Goal: Task Accomplishment & Management: Use online tool/utility

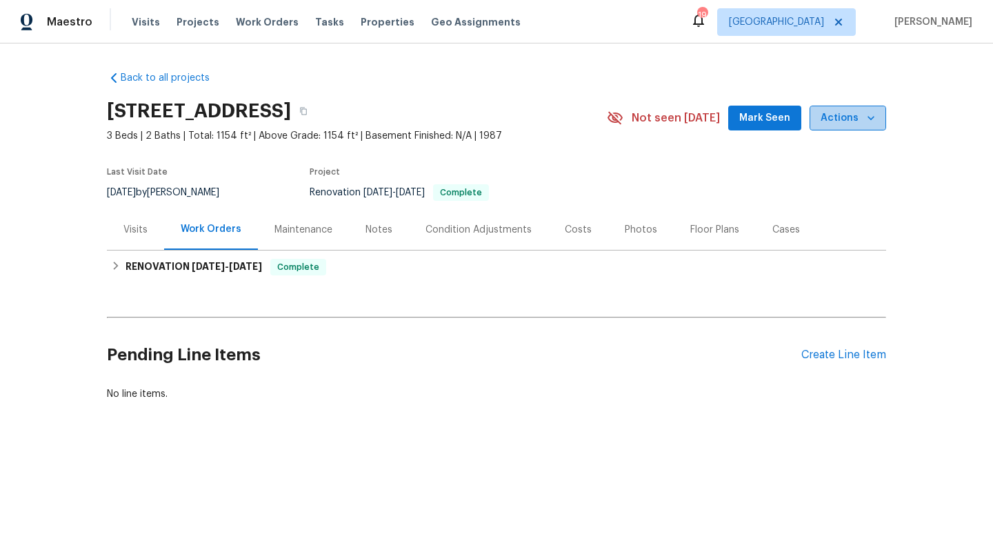
click at [850, 117] on span "Actions" at bounding box center [848, 118] width 54 height 17
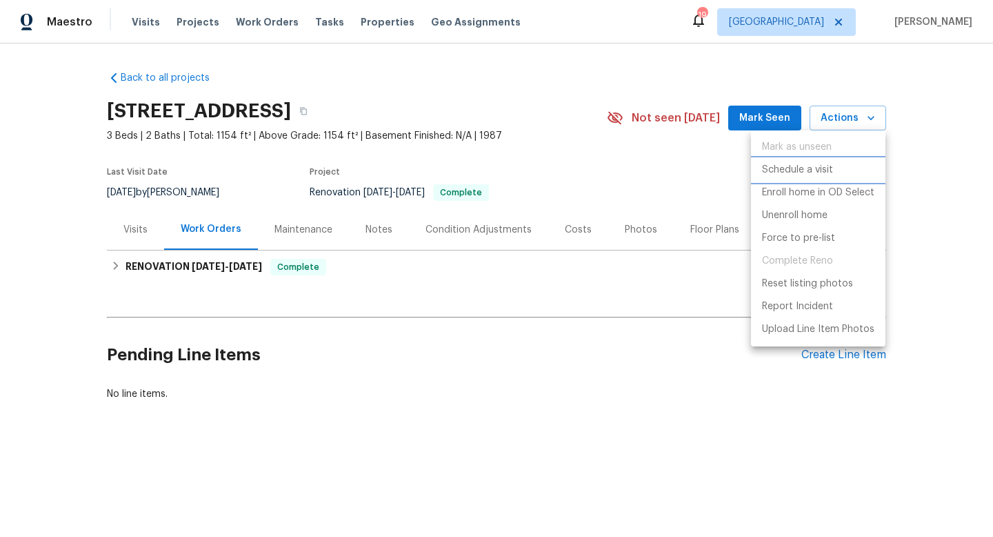
click at [813, 173] on p "Schedule a visit" at bounding box center [797, 170] width 71 height 14
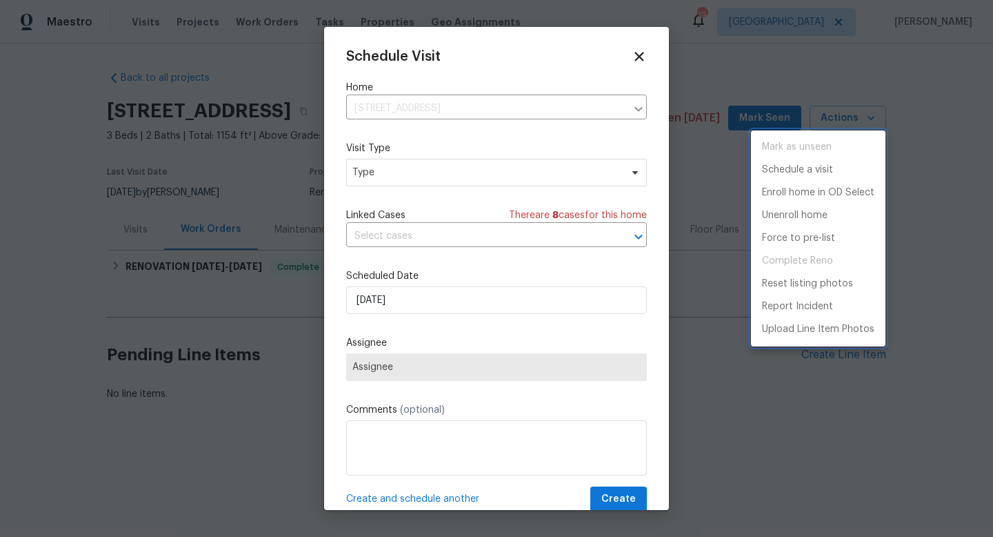
click at [493, 173] on div at bounding box center [496, 268] width 993 height 537
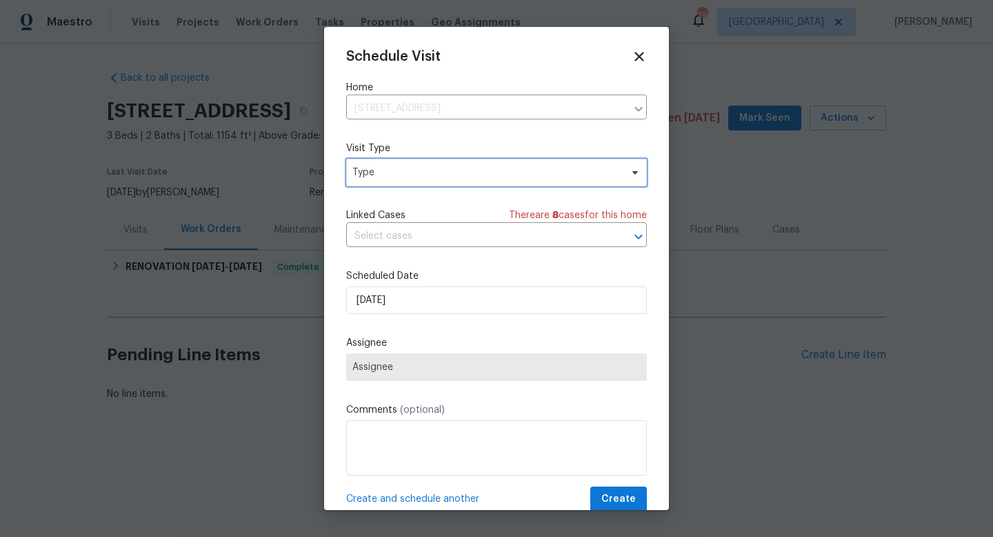
click at [531, 170] on span "Type" at bounding box center [486, 173] width 268 height 14
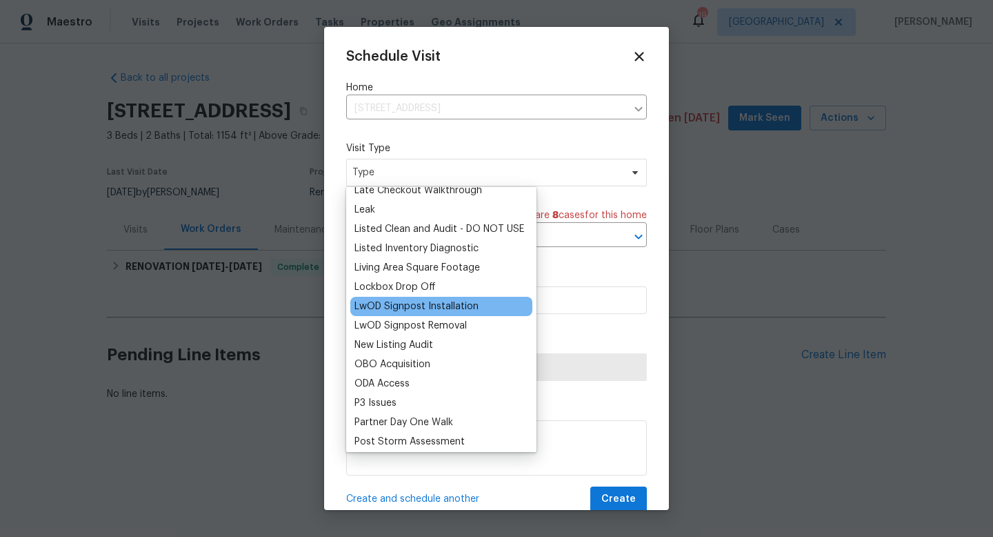
scroll to position [628, 0]
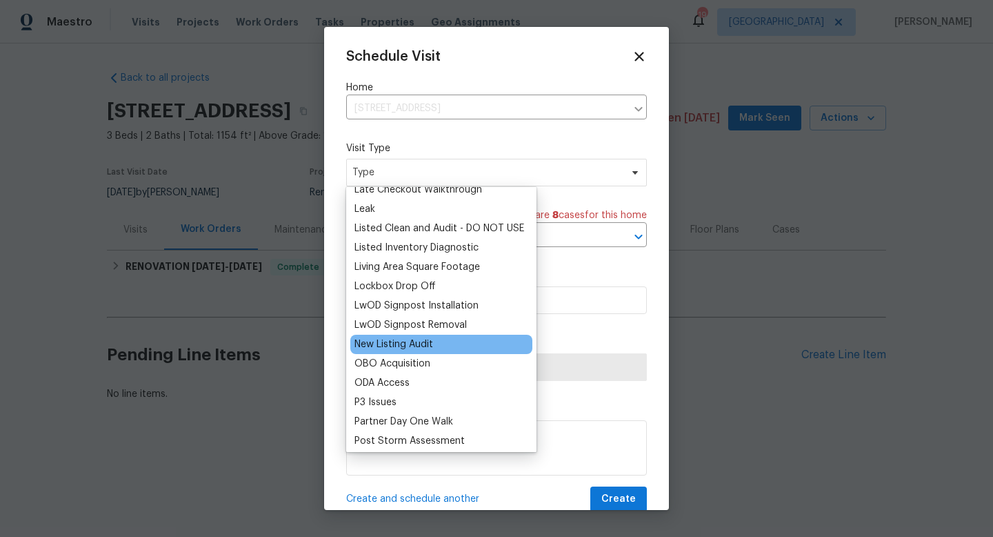
click at [434, 342] on div "New Listing Audit" at bounding box center [441, 343] width 182 height 19
click at [405, 341] on div "New Listing Audit" at bounding box center [393, 344] width 79 height 14
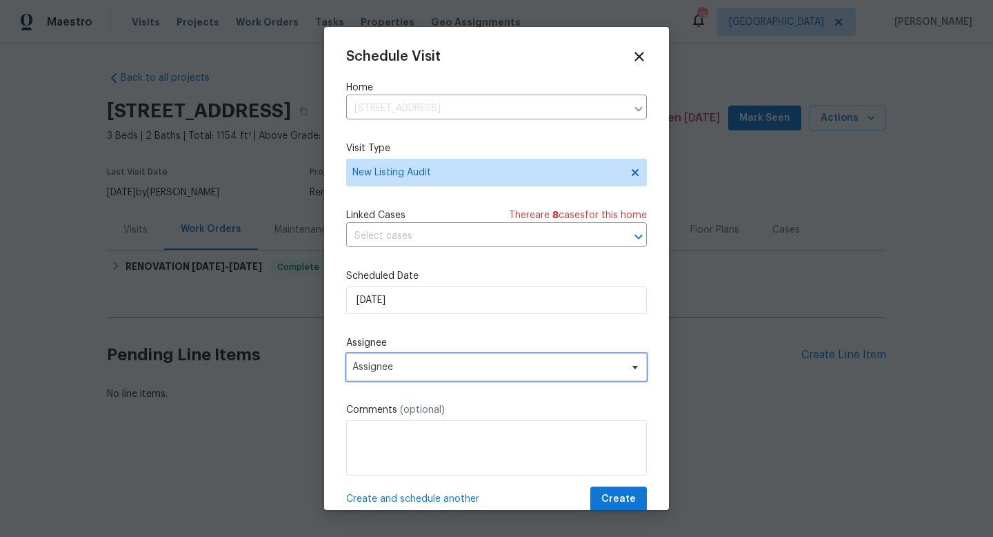
click at [399, 363] on span "Assignee" at bounding box center [487, 366] width 270 height 11
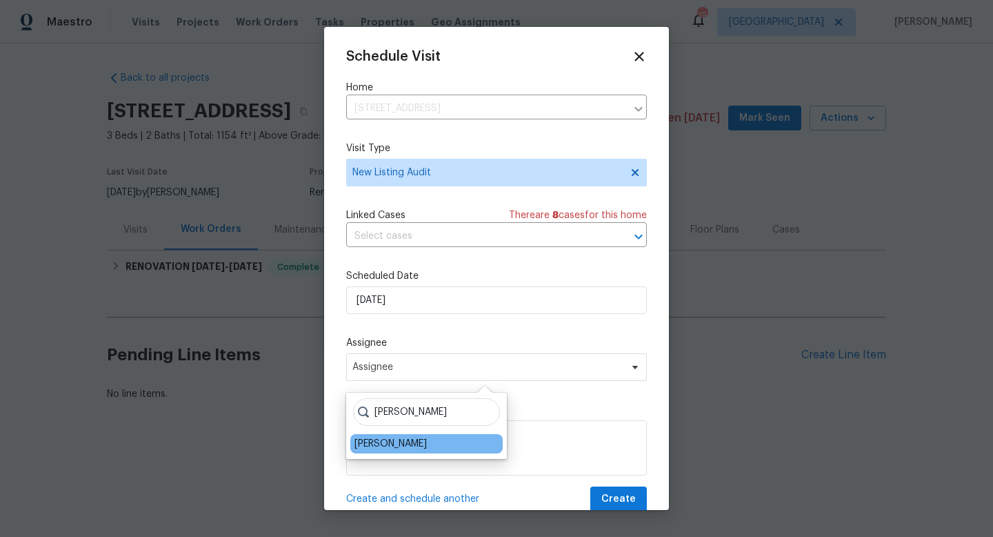
type input "[PERSON_NAME]"
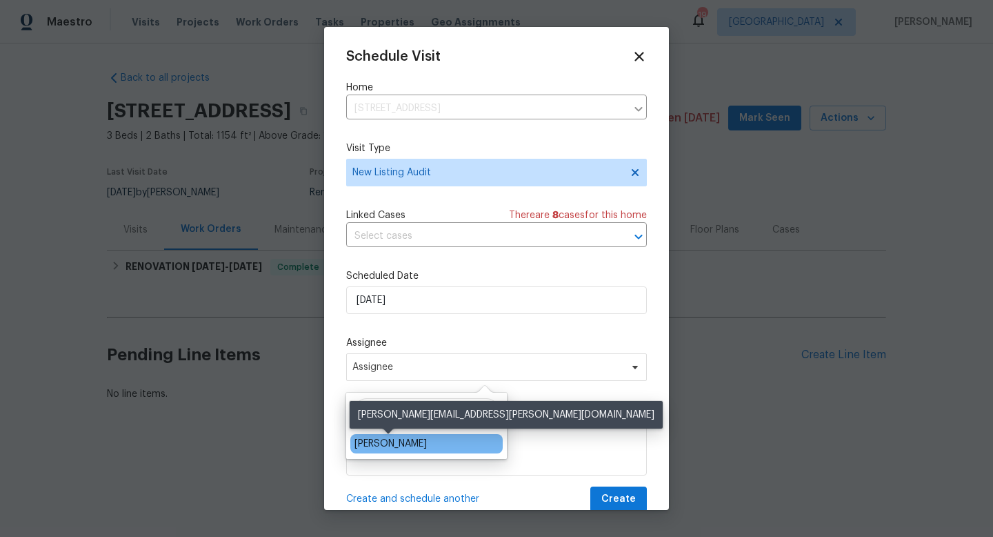
click at [385, 441] on div "[PERSON_NAME]" at bounding box center [390, 444] width 72 height 14
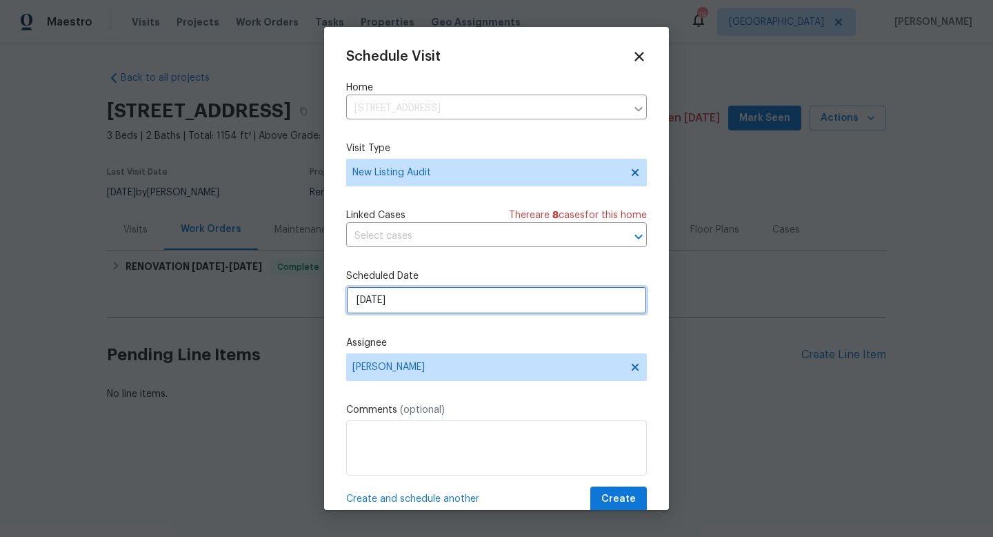
click at [447, 299] on input "[DATE]" at bounding box center [496, 300] width 301 height 28
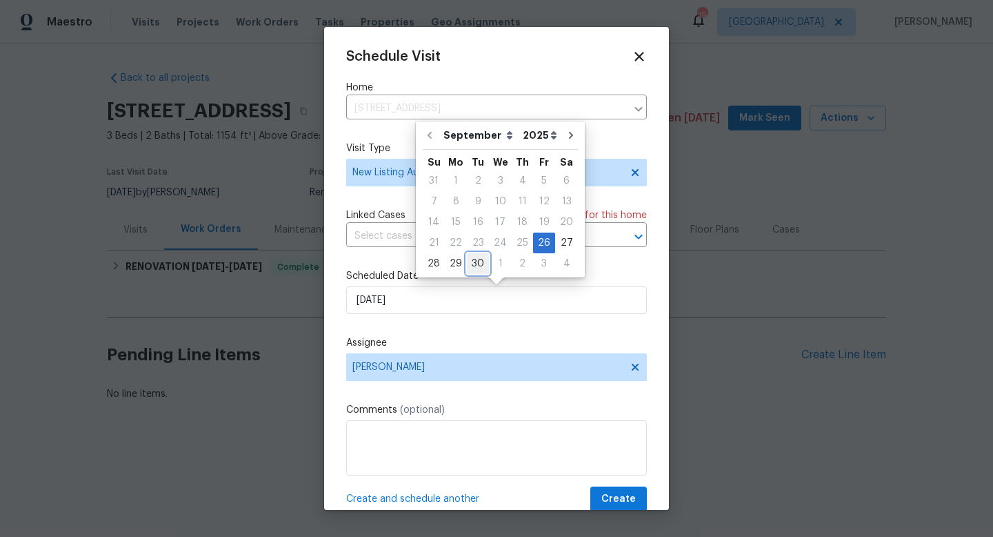
click at [473, 258] on div "30" at bounding box center [478, 263] width 22 height 19
type input "[DATE]"
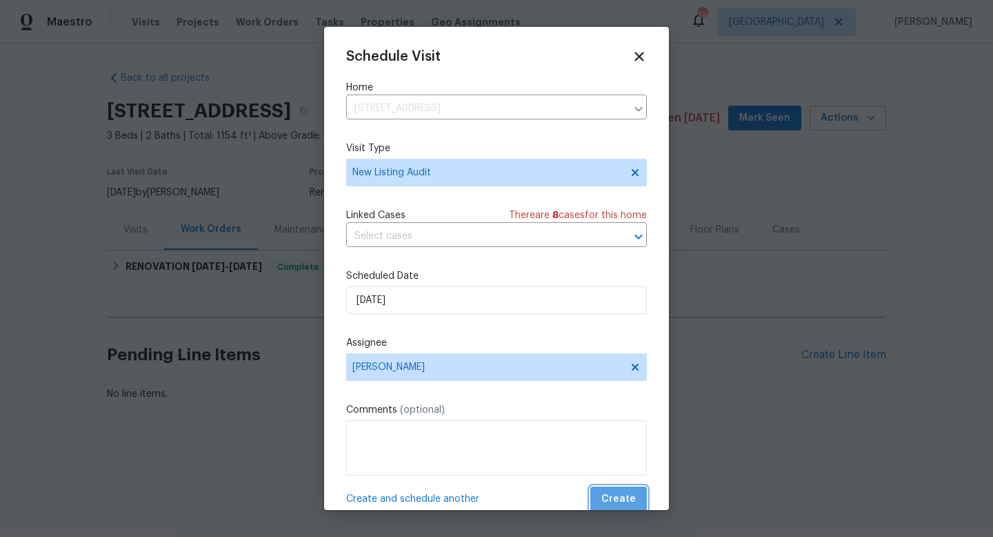
click at [632, 500] on span "Create" at bounding box center [618, 498] width 34 height 17
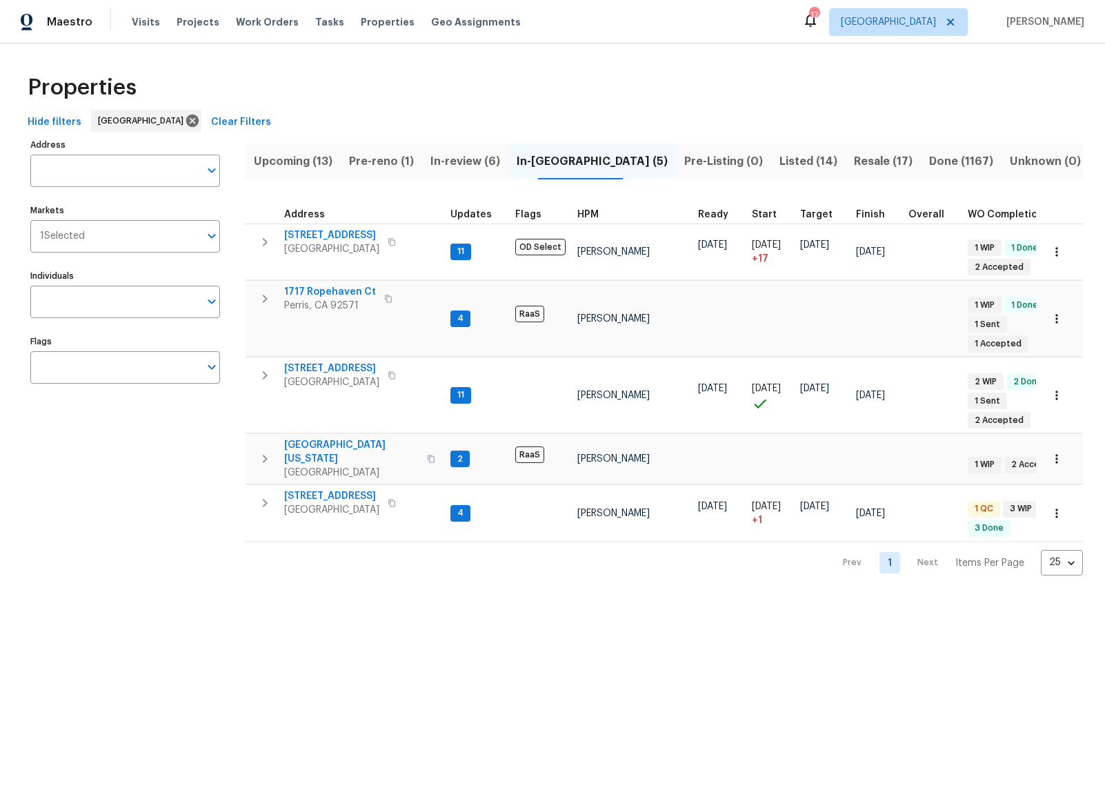
click at [1043, 21] on span "[PERSON_NAME]" at bounding box center [1042, 22] width 83 height 14
click at [1032, 23] on span "[PERSON_NAME]" at bounding box center [1042, 22] width 83 height 14
